Goal: Task Accomplishment & Management: Manage account settings

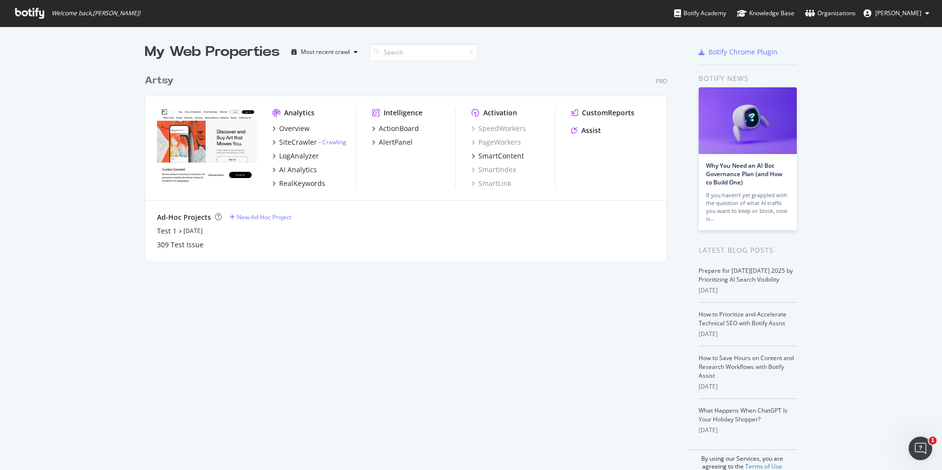
click at [915, 10] on span "Paul Sanders" at bounding box center [898, 13] width 46 height 8
click at [888, 77] on span "Artsy org" at bounding box center [882, 76] width 25 height 8
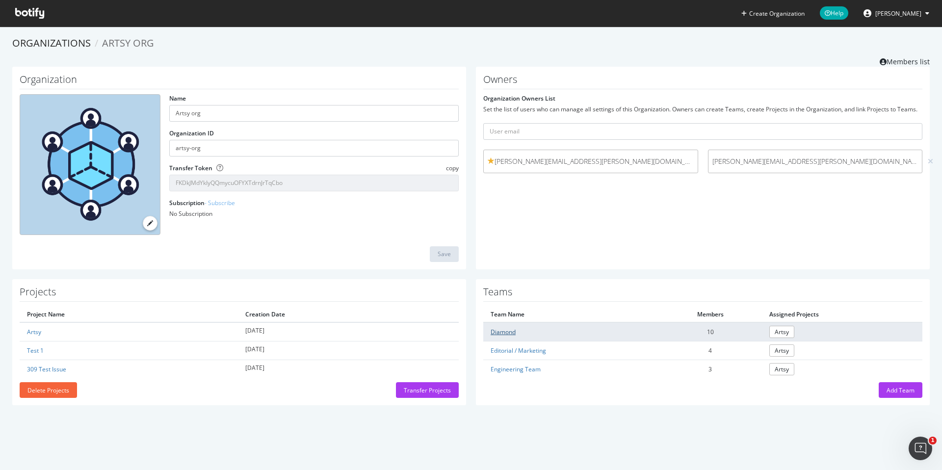
click at [499, 332] on link "Diamond" at bounding box center [502, 332] width 25 height 8
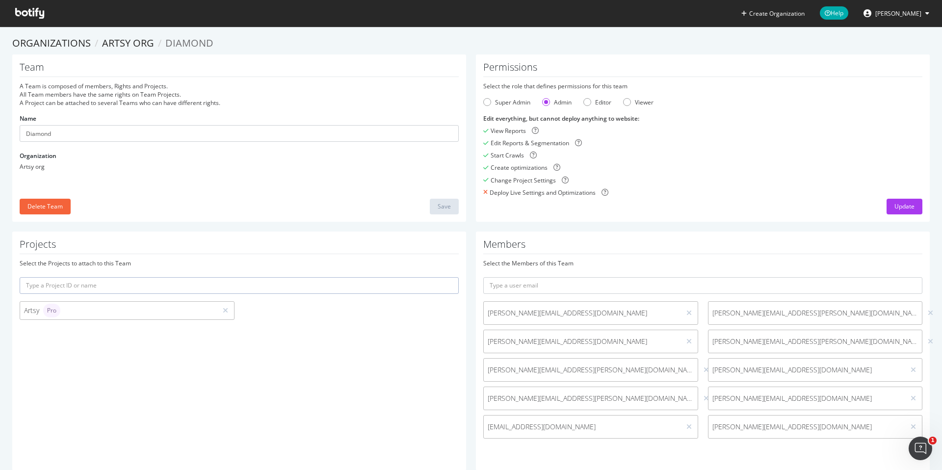
scroll to position [20, 0]
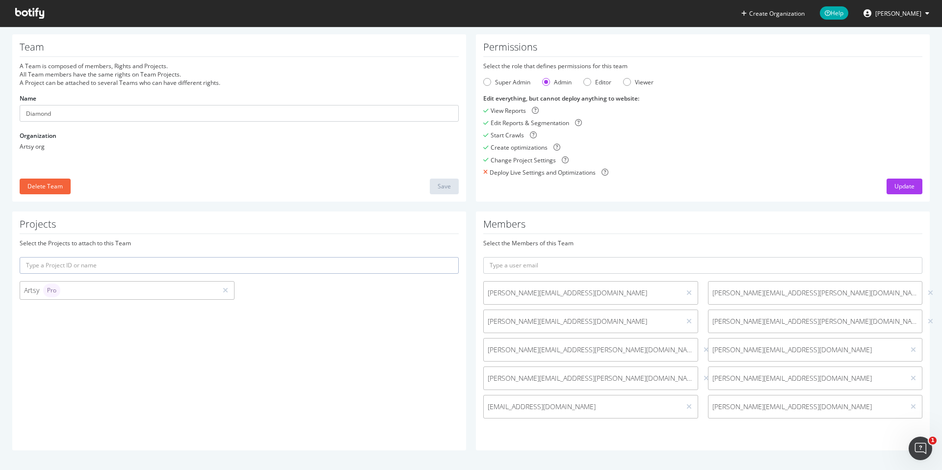
click at [162, 261] on input "text" at bounding box center [239, 265] width 439 height 17
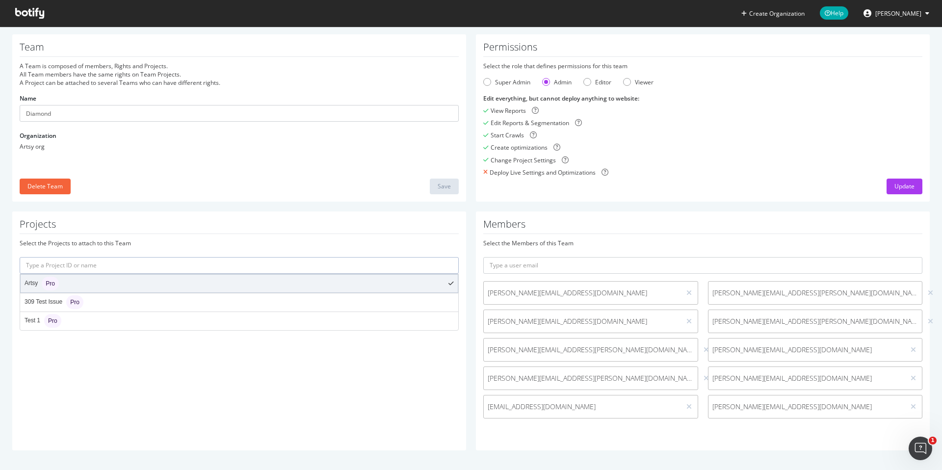
click at [128, 278] on div "Artsy Pro" at bounding box center [239, 284] width 437 height 18
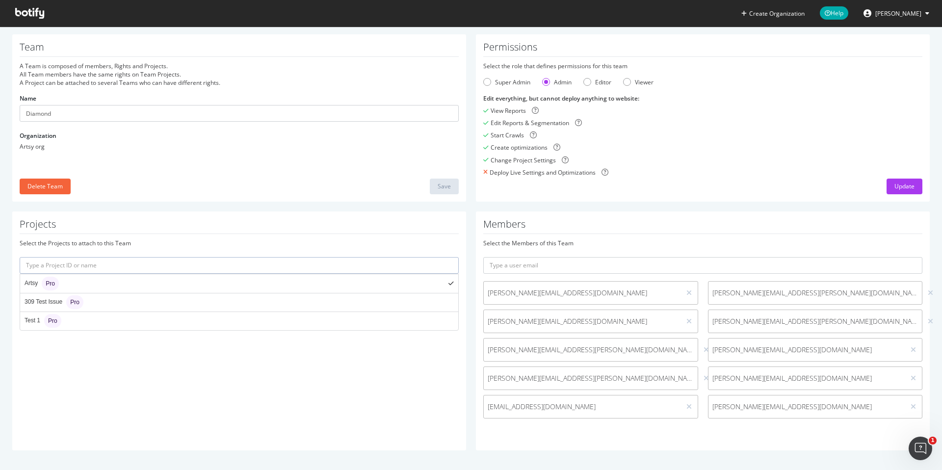
click at [124, 286] on div "Artsy Pro" at bounding box center [239, 284] width 437 height 18
click at [32, 285] on div "Artsy Pro" at bounding box center [42, 284] width 34 height 14
click at [58, 349] on div "Projects Select the Projects to attach to this Team Artsy Pro 309 Test Issue Pr…" at bounding box center [239, 330] width 454 height 239
click at [914, 378] on icon at bounding box center [912, 378] width 5 height 7
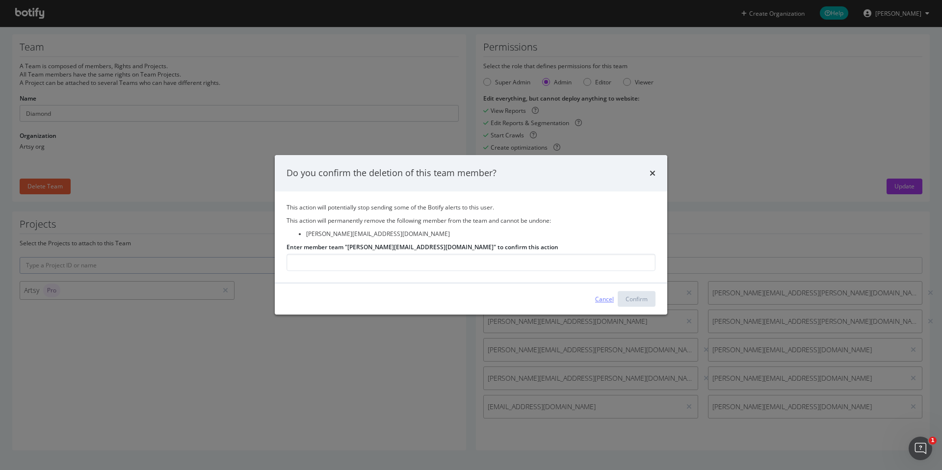
click at [607, 297] on div "Cancel" at bounding box center [604, 299] width 19 height 8
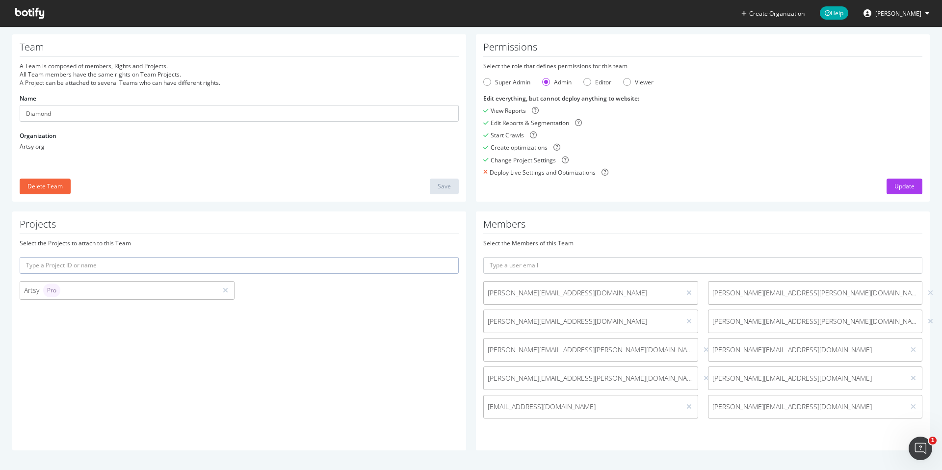
click at [751, 379] on span "roop@artsymail.com" at bounding box center [806, 378] width 189 height 10
copy div "roop@artsymail.com"
click at [913, 376] on icon at bounding box center [912, 378] width 5 height 7
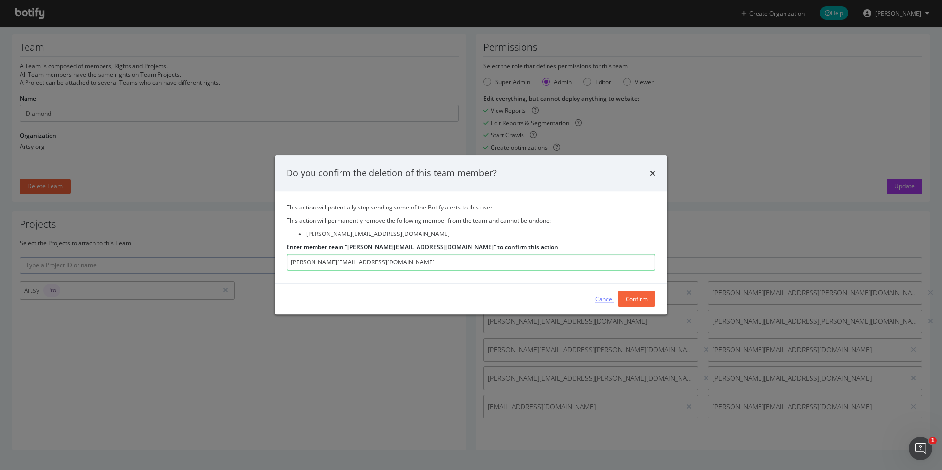
type input "roop@artsymail.com"
click at [602, 299] on div "Cancel" at bounding box center [604, 299] width 19 height 8
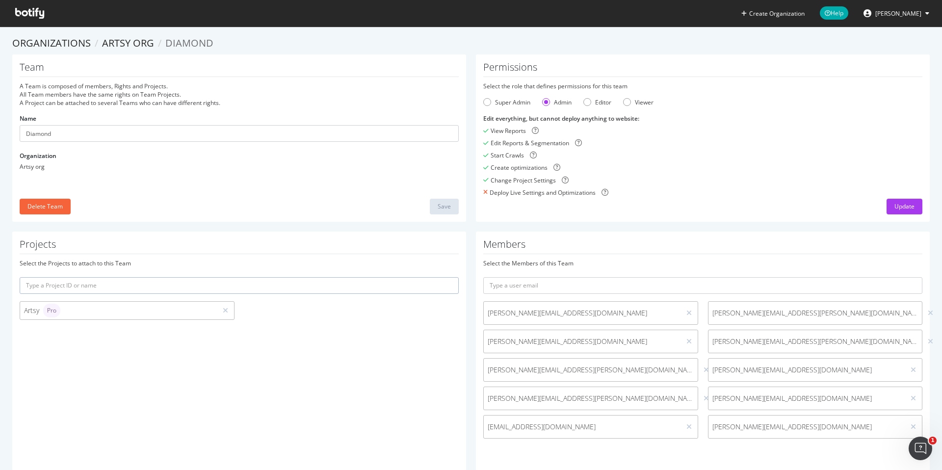
scroll to position [0, 0]
click at [924, 451] on div "Open Intercom Messenger" at bounding box center [918, 447] width 32 height 32
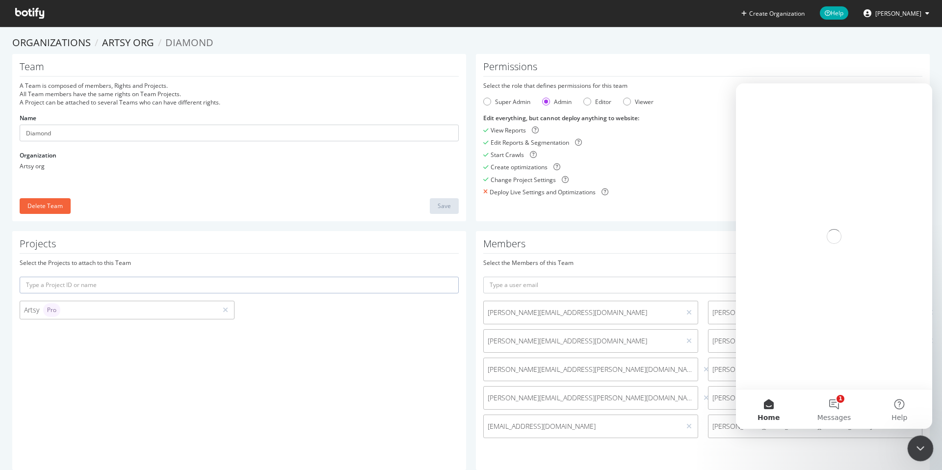
scroll to position [0, 0]
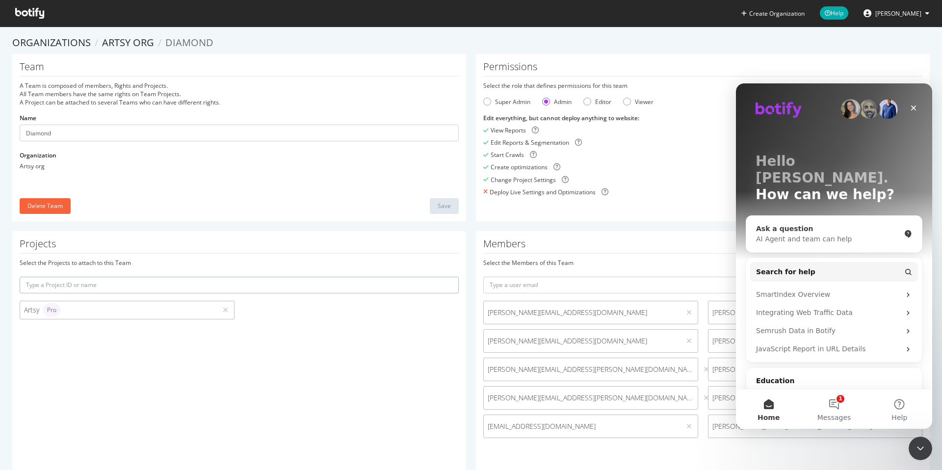
click at [812, 234] on div "AI Agent and team can help" at bounding box center [828, 239] width 144 height 10
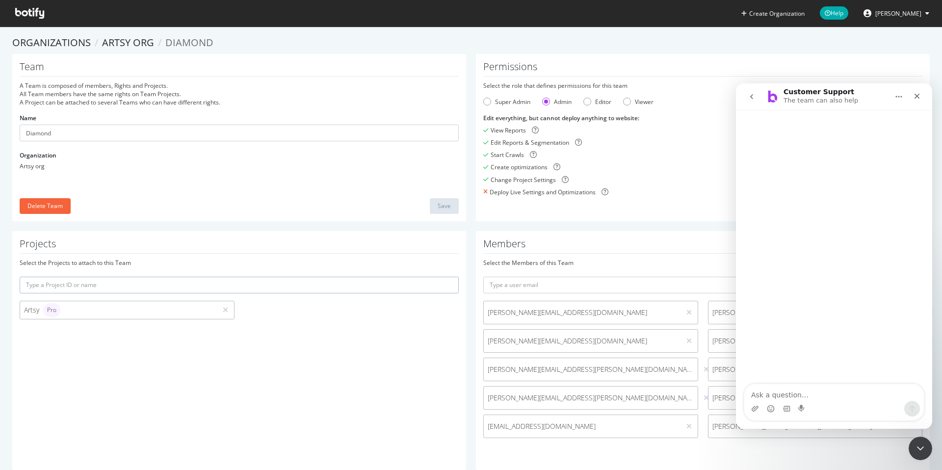
click at [782, 390] on textarea "Ask a question…" at bounding box center [833, 392] width 179 height 17
type textarea "I've added multiple team members to a team under my organization, but their inv…"
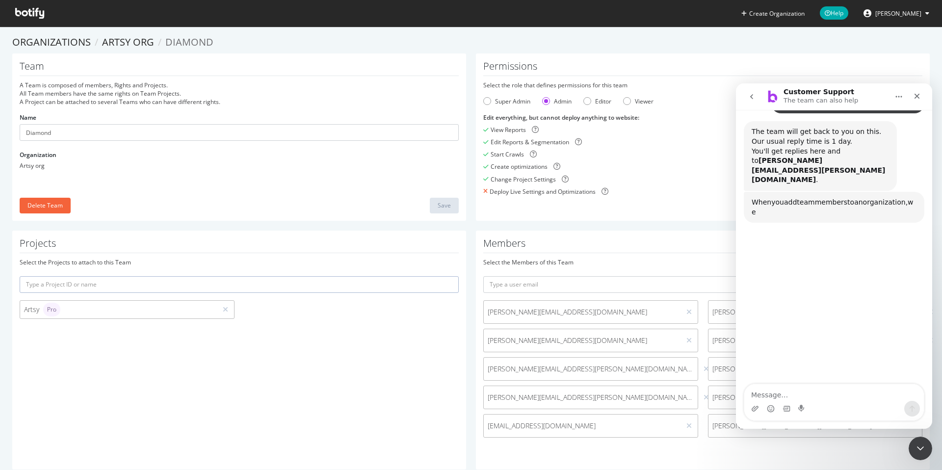
scroll to position [157, 0]
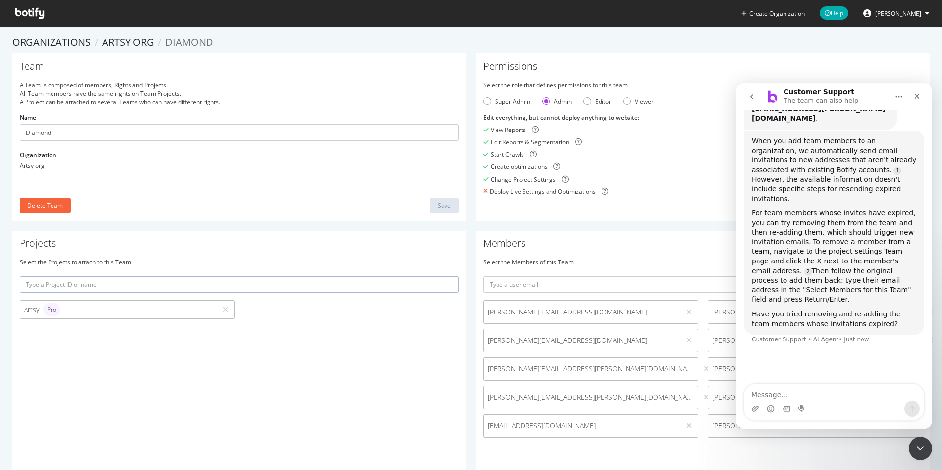
click at [701, 233] on div "Members Select the Members of this Team joey@artsymail.com janae.edwards@artsym…" at bounding box center [703, 349] width 454 height 239
click at [874, 93] on div "Customer Support The team can also help" at bounding box center [826, 96] width 125 height 17
click at [845, 92] on div "Customer Support The team can also help" at bounding box center [821, 96] width 77 height 17
click at [915, 448] on icon "Close Intercom Messenger" at bounding box center [919, 447] width 12 height 12
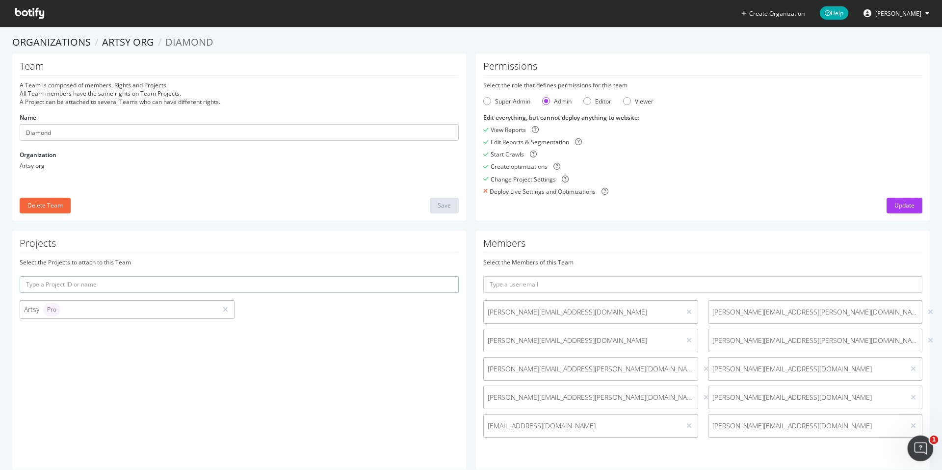
scroll to position [107, 0]
click at [740, 401] on span "roop@artsymail.com" at bounding box center [806, 397] width 189 height 10
click at [738, 399] on span "roop@artsymail.com" at bounding box center [806, 397] width 189 height 10
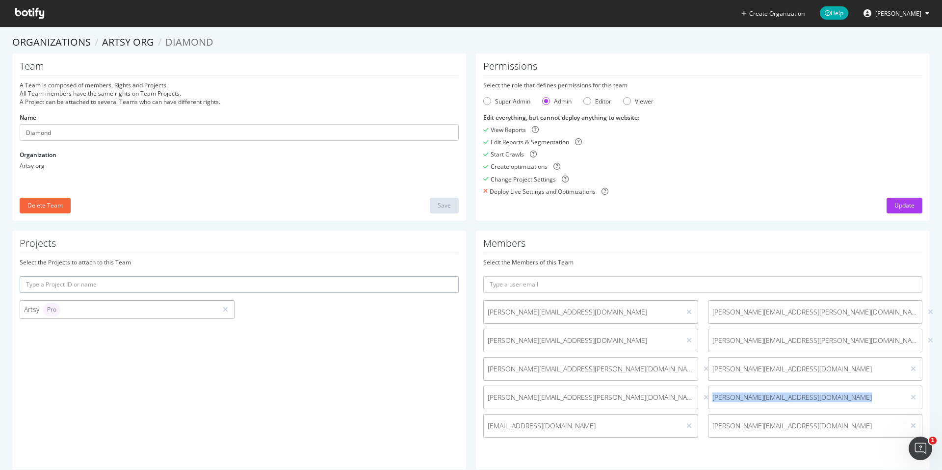
copy div "roop@artsymail.com"
click at [913, 397] on icon at bounding box center [912, 397] width 5 height 7
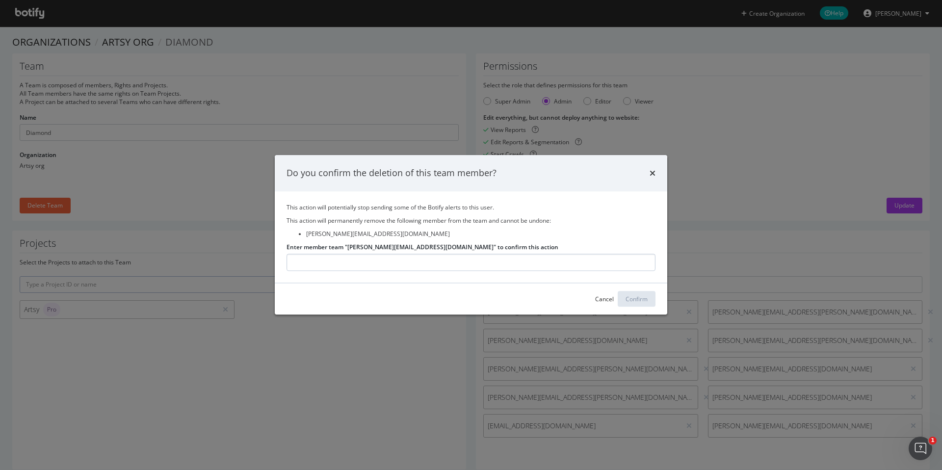
click at [513, 261] on input "Enter member team "roop@artsymail.com" to confirm this action" at bounding box center [470, 262] width 369 height 17
type input "roop@artsymail.com"
click at [638, 301] on div "Confirm" at bounding box center [636, 299] width 22 height 8
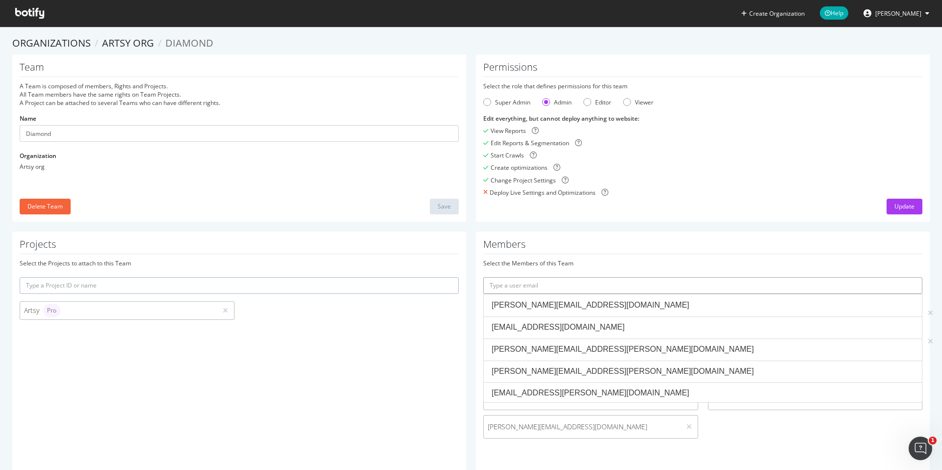
click at [620, 280] on input "text" at bounding box center [702, 285] width 439 height 17
paste input "roop@artsymail.com"
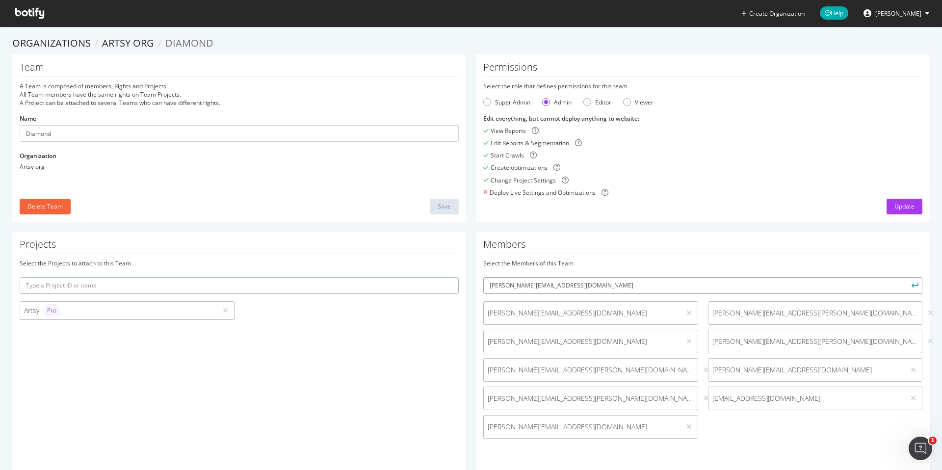
type input "roop@artsymail.com"
click at [914, 284] on icon "submit" at bounding box center [914, 284] width 7 height 5
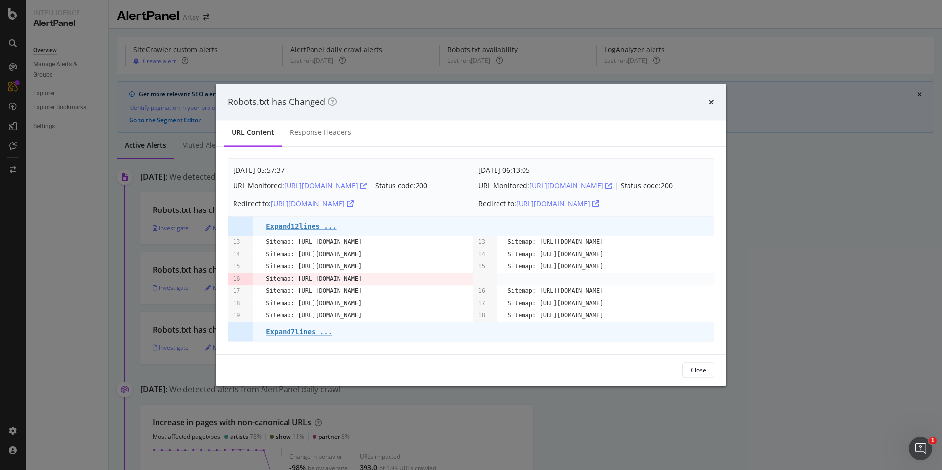
click at [709, 376] on button "Close" at bounding box center [698, 370] width 32 height 16
